Goal: Check status: Check status

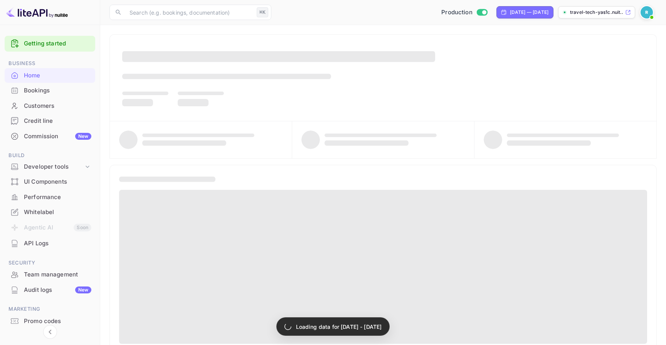
click at [58, 93] on div "Bookings" at bounding box center [57, 90] width 67 height 9
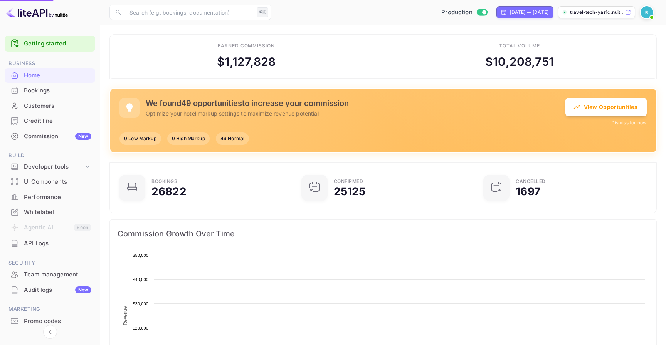
scroll to position [125, 178]
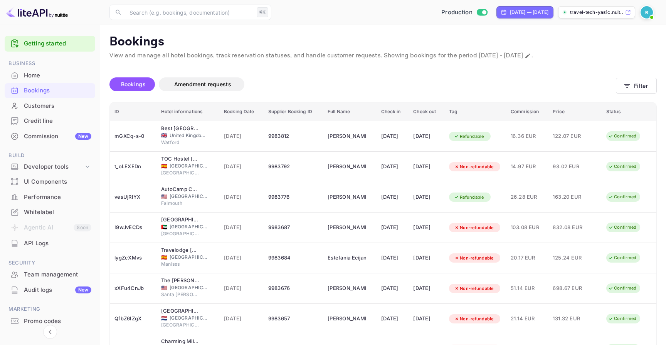
click at [232, 134] on span "14 Oct 2025" at bounding box center [241, 136] width 35 height 8
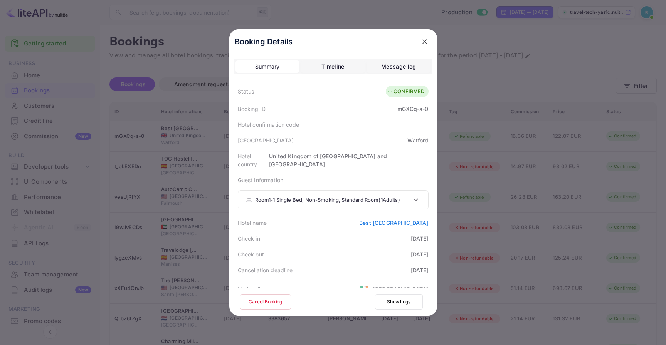
click at [278, 176] on p "Guest Information" at bounding box center [333, 180] width 191 height 8
click at [298, 197] on p "Room 1 - 1 Single Bed, Non-Smoking, Standard Room ( 1 Adults )" at bounding box center [327, 201] width 145 height 8
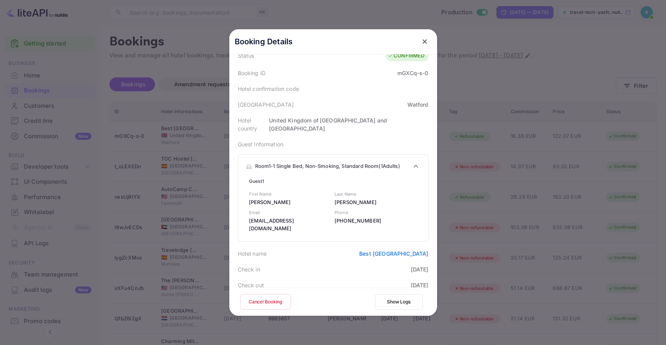
scroll to position [34, 0]
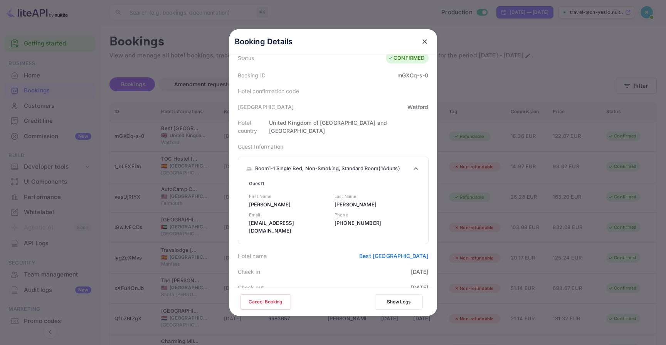
click at [321, 157] on div "Room 1 - 1 Single Bed, Non-Smoking, Standard Room ( 1 Adults )" at bounding box center [333, 168] width 190 height 23
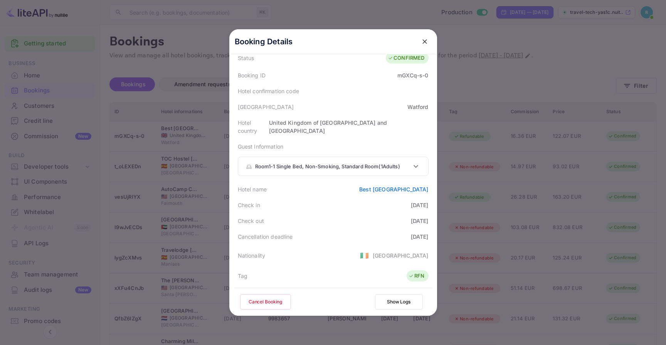
click at [325, 163] on p "Room 1 - 1 Single Bed, Non-Smoking, Standard Room ( 1 Adults )" at bounding box center [327, 167] width 145 height 8
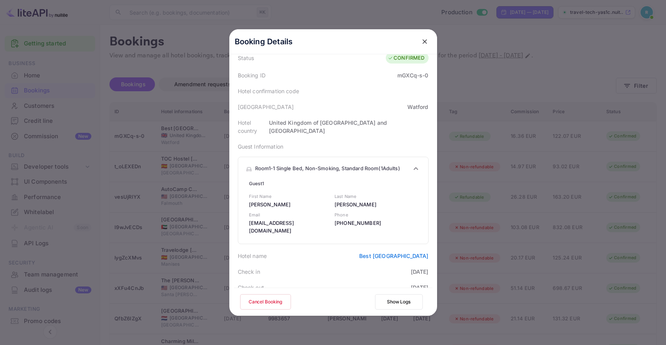
click at [350, 165] on p "Room 1 - 1 Single Bed, Non-Smoking, Standard Room ( 1 Adults )" at bounding box center [327, 169] width 145 height 8
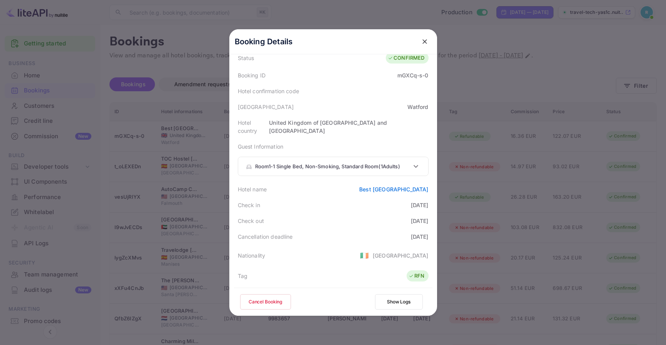
scroll to position [0, 0]
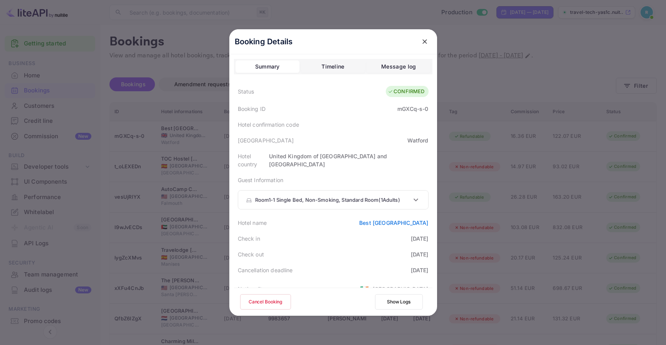
click at [426, 39] on icon "close" at bounding box center [425, 42] width 8 height 8
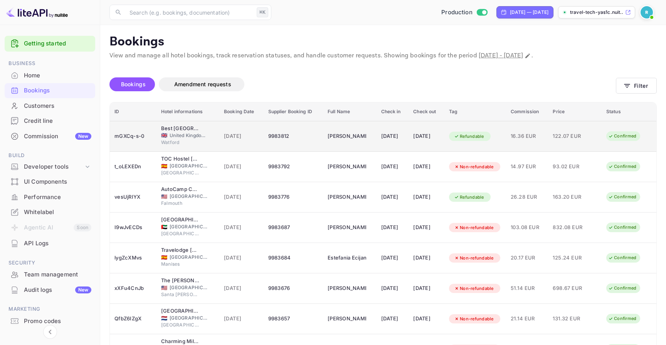
click at [246, 131] on div "14 Oct 2025" at bounding box center [241, 136] width 35 height 12
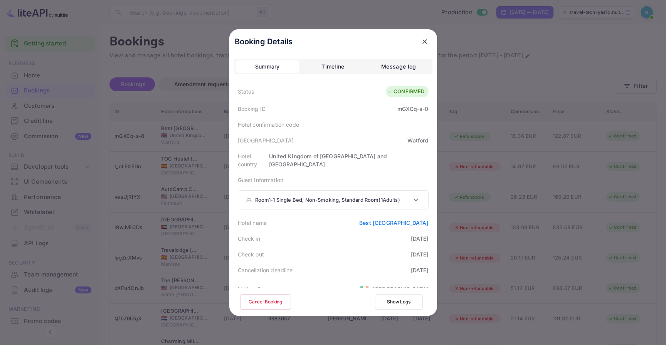
click at [393, 197] on p "Room 1 - 1 Single Bed, Non-Smoking, Standard Room ( 1 Adults )" at bounding box center [327, 201] width 145 height 8
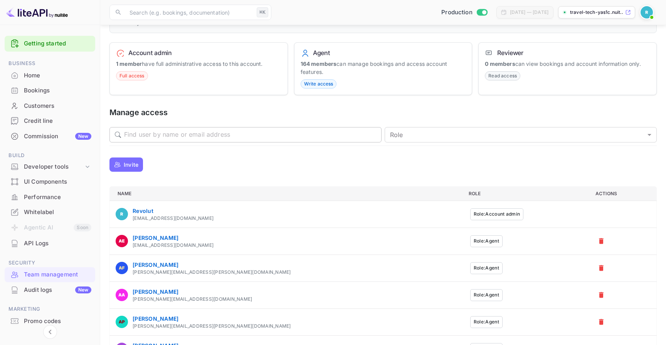
scroll to position [75, 0]
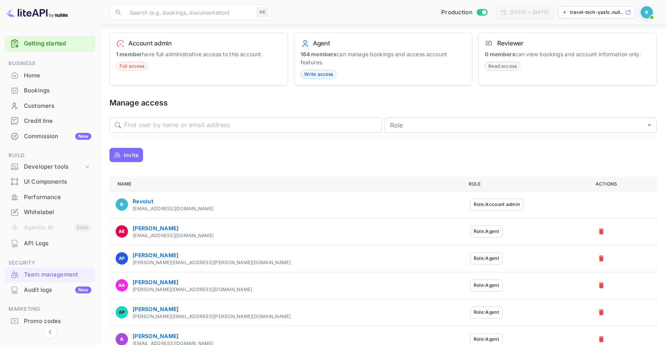
click at [175, 235] on div "[EMAIL_ADDRESS][DOMAIN_NAME]" at bounding box center [173, 235] width 81 height 7
copy tbody "[EMAIL_ADDRESS][DOMAIN_NAME] Role: Agent"
